Goal: Transaction & Acquisition: Purchase product/service

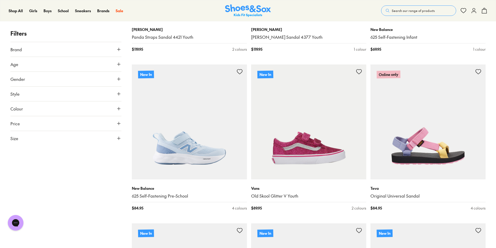
scroll to position [1094, 0]
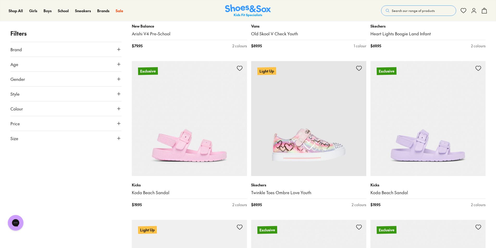
scroll to position [2916, 0]
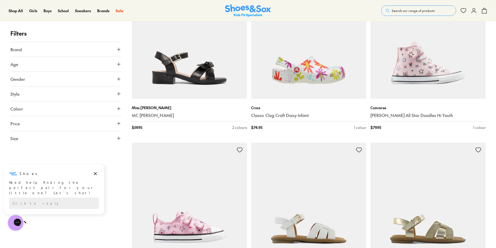
scroll to position [4583, 0]
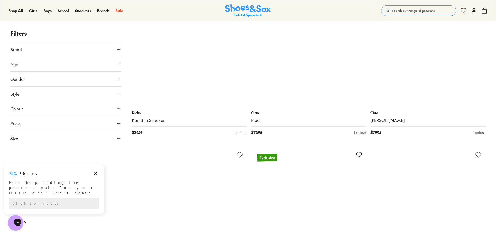
scroll to position [6093, 0]
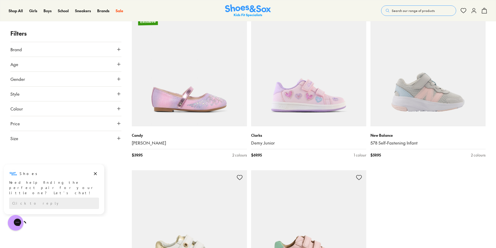
scroll to position [6666, 0]
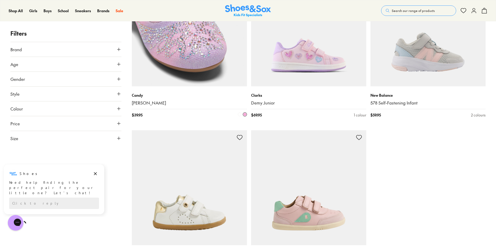
type input "***"
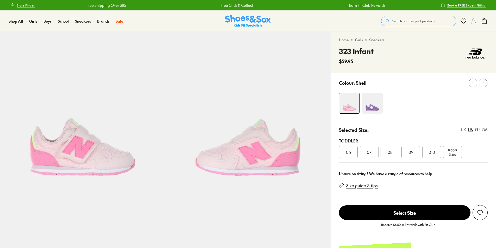
select select "*"
click at [429, 151] on span "010" at bounding box center [431, 152] width 7 height 6
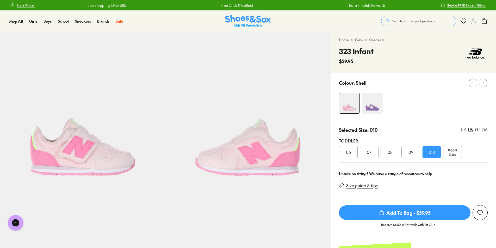
click at [365, 97] on img at bounding box center [372, 103] width 21 height 21
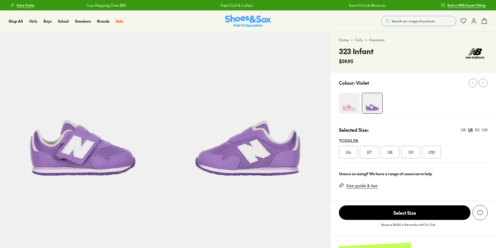
click at [343, 107] on img at bounding box center [349, 103] width 21 height 21
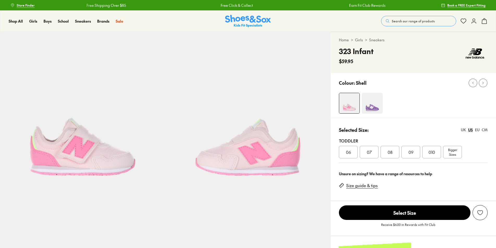
select select "*"
click at [437, 153] on div "010" at bounding box center [431, 152] width 19 height 12
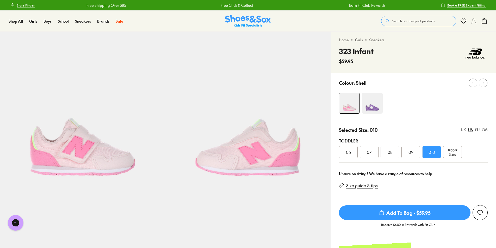
click at [434, 214] on span "Add To Bag - $59.95" at bounding box center [405, 213] width 132 height 15
